Goal: Task Accomplishment & Management: Complete application form

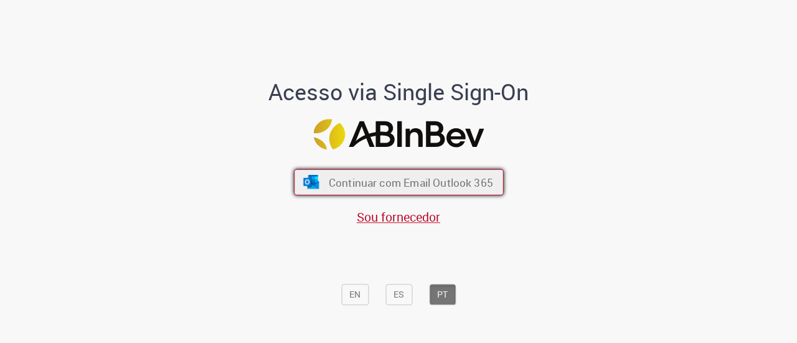
click at [458, 185] on span "Continuar com Email Outlook 365" at bounding box center [410, 182] width 164 height 14
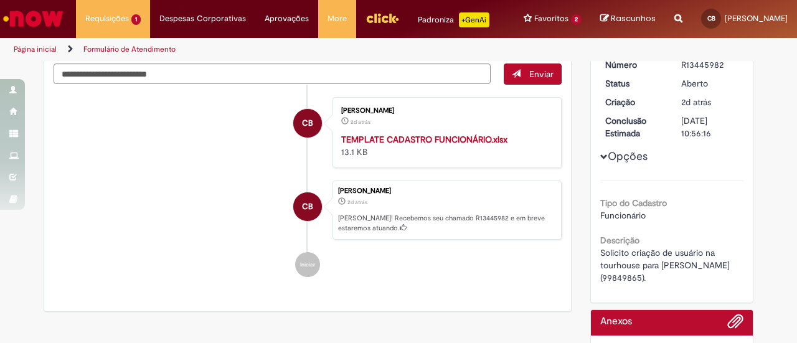
scroll to position [22, 0]
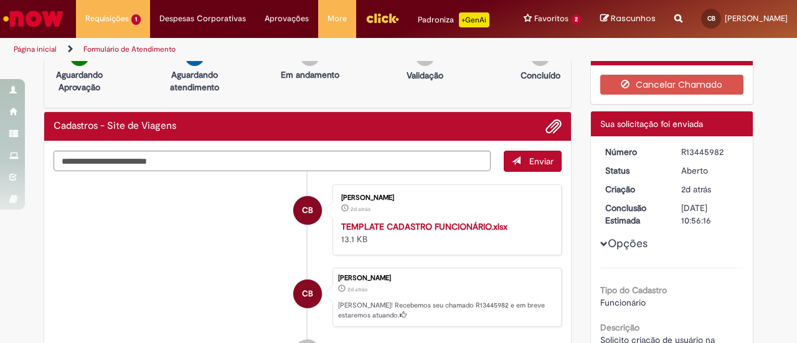
click at [0, 0] on button "Opções" at bounding box center [0, 0] width 0 height 0
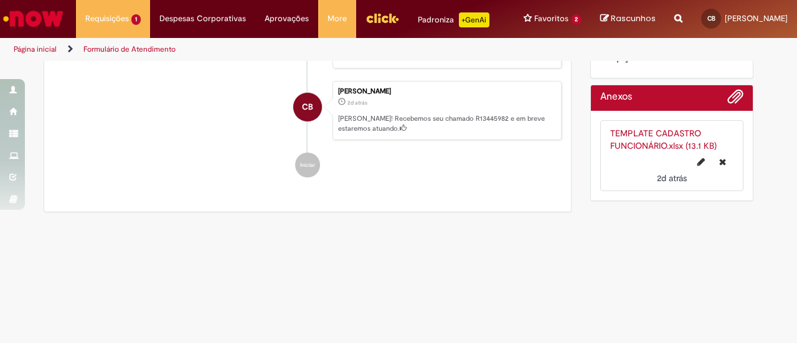
scroll to position [0, 0]
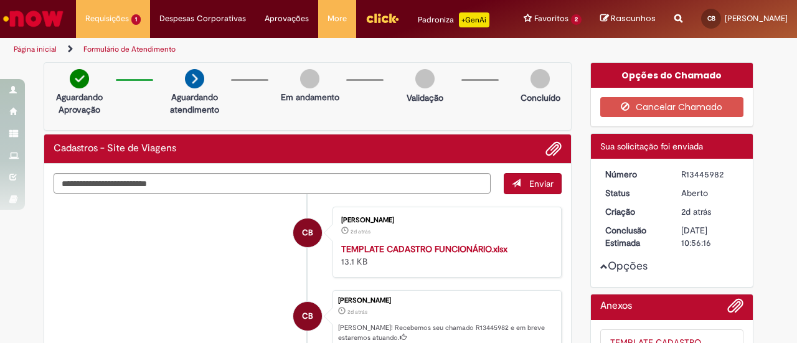
click at [0, 0] on button "Opções" at bounding box center [0, 0] width 0 height 0
